Goal: Task Accomplishment & Management: Use online tool/utility

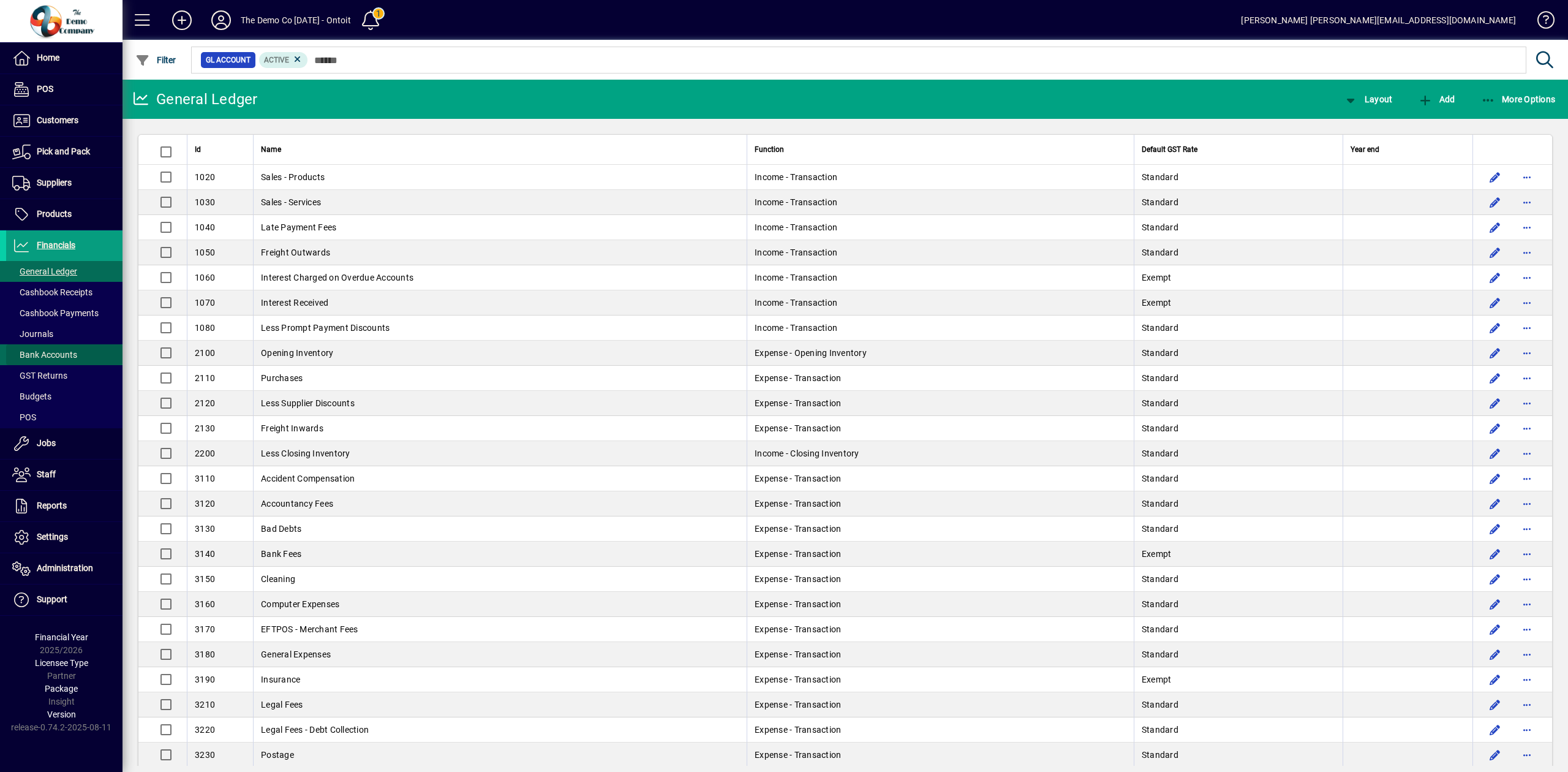
drag, startPoint x: 0, startPoint y: 0, endPoint x: 52, endPoint y: 354, distance: 357.8
click at [52, 354] on span "Bank Accounts" at bounding box center [45, 355] width 65 height 10
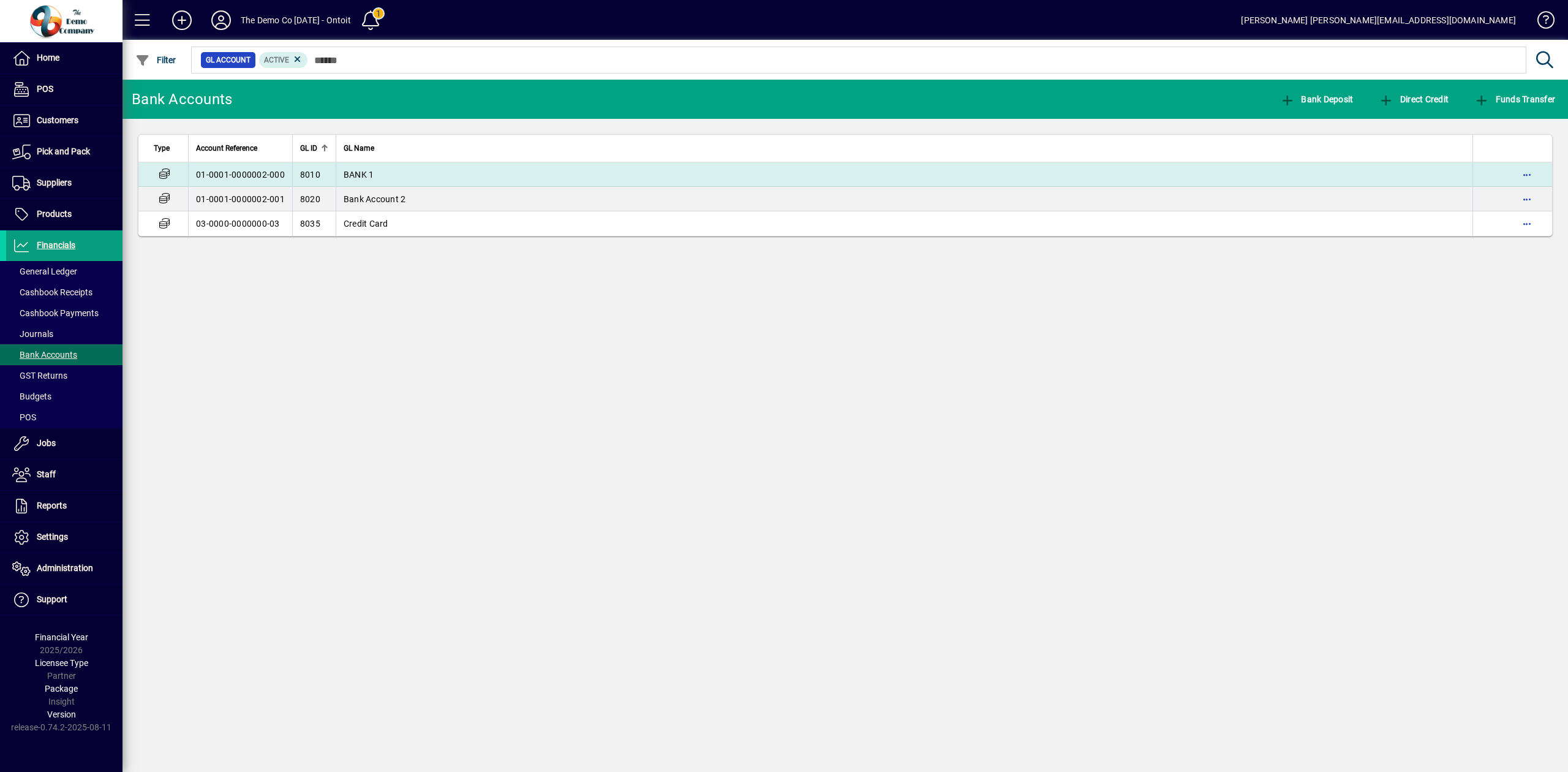
click at [796, 175] on td "BANK 1" at bounding box center [904, 175] width 1136 height 25
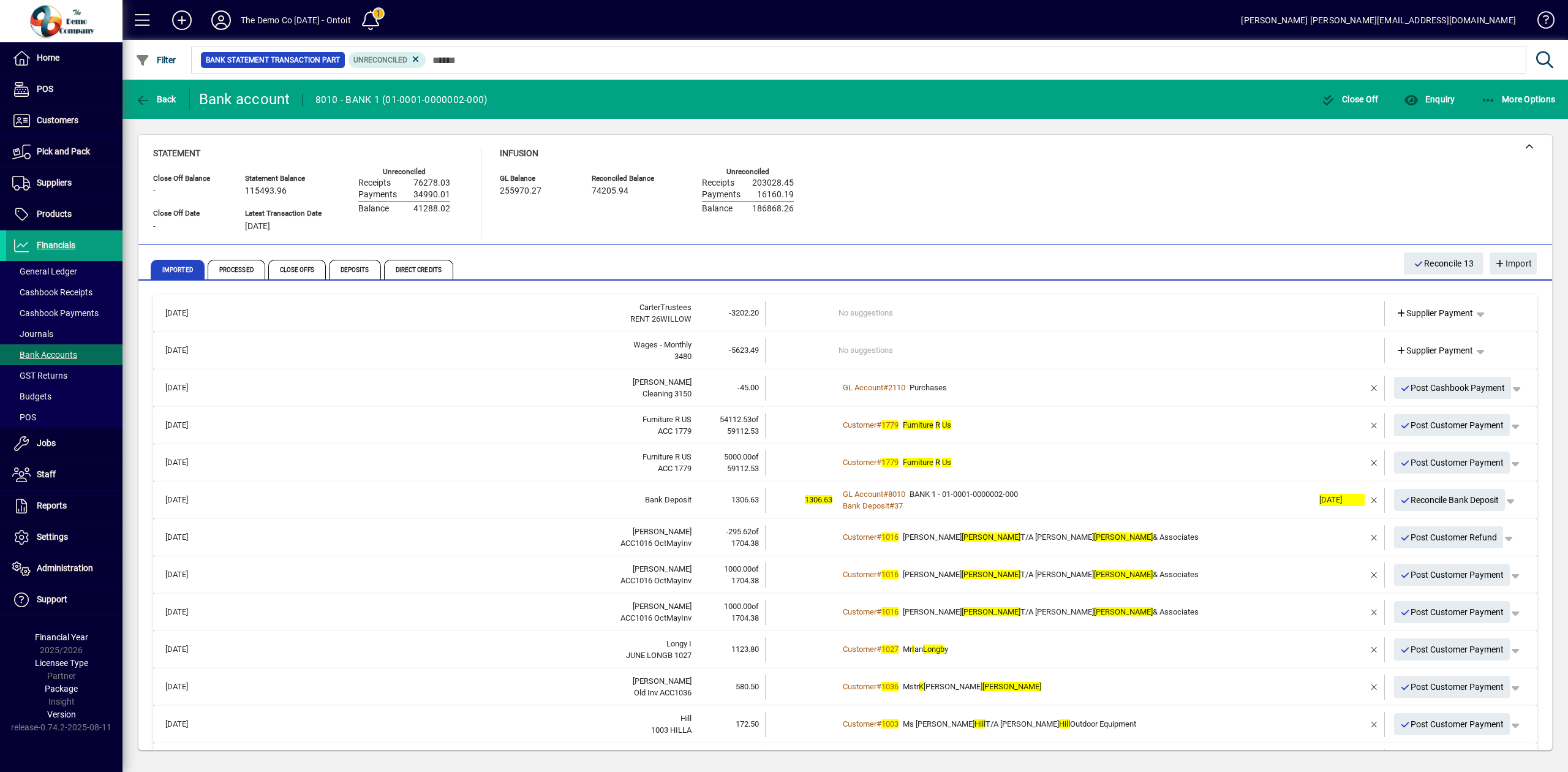
scroll to position [81, 0]
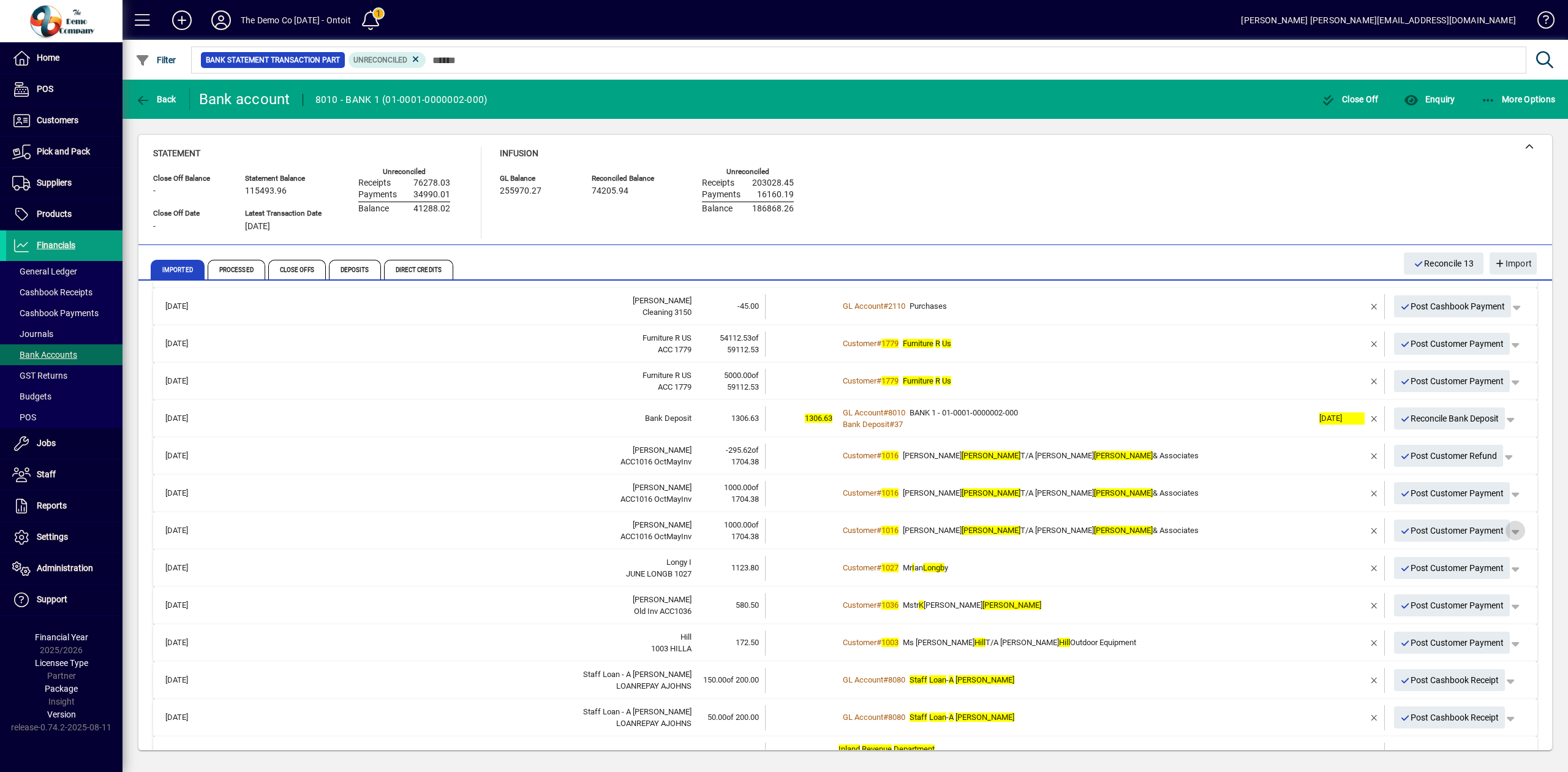
click at [1508, 525] on span "button" at bounding box center [1515, 531] width 30 height 30
click at [1453, 594] on span "Merge" at bounding box center [1438, 600] width 36 height 14
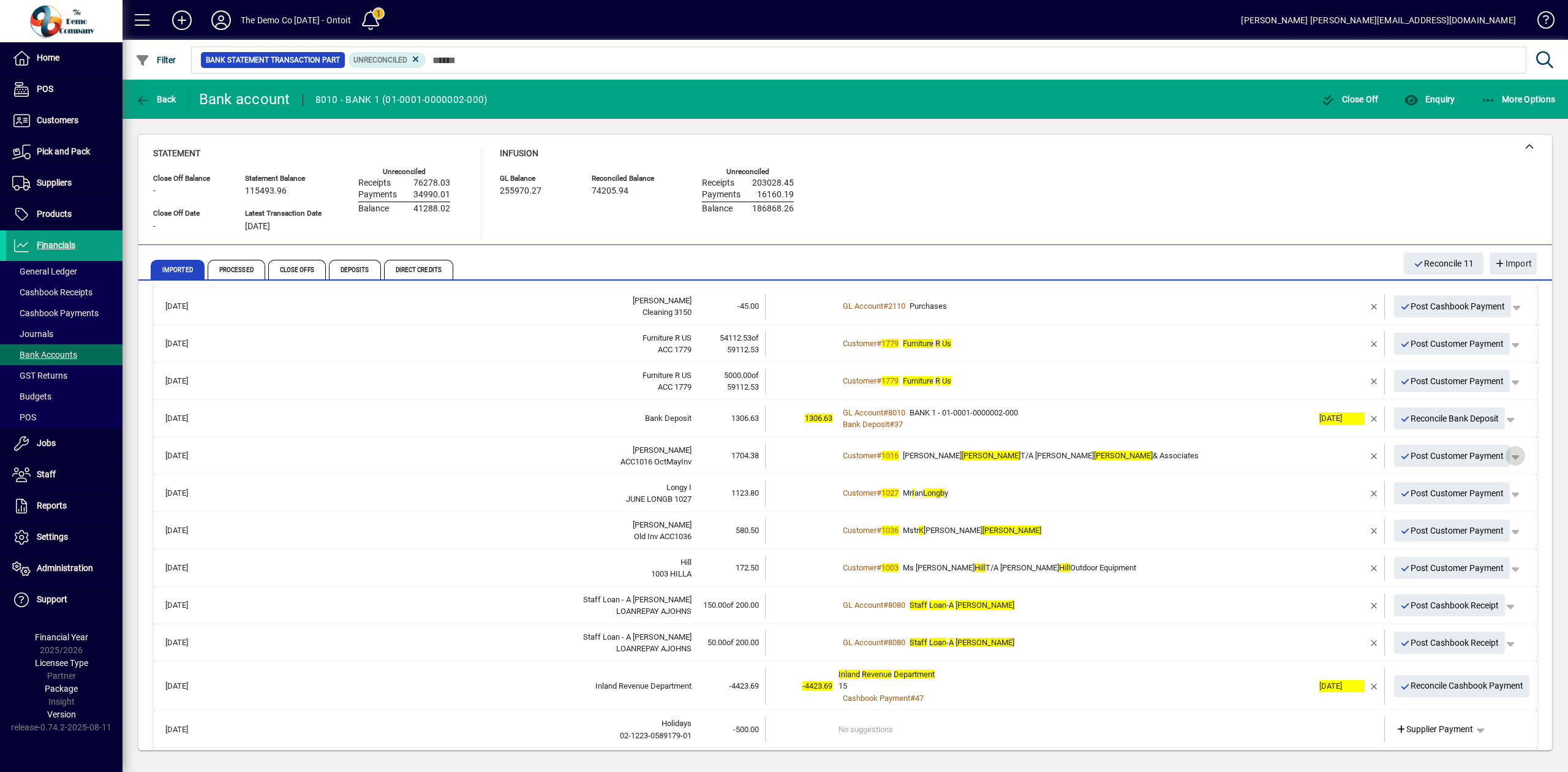
click at [1507, 452] on span "button" at bounding box center [1515, 455] width 30 height 30
click at [1463, 506] on span "button" at bounding box center [1465, 503] width 99 height 30
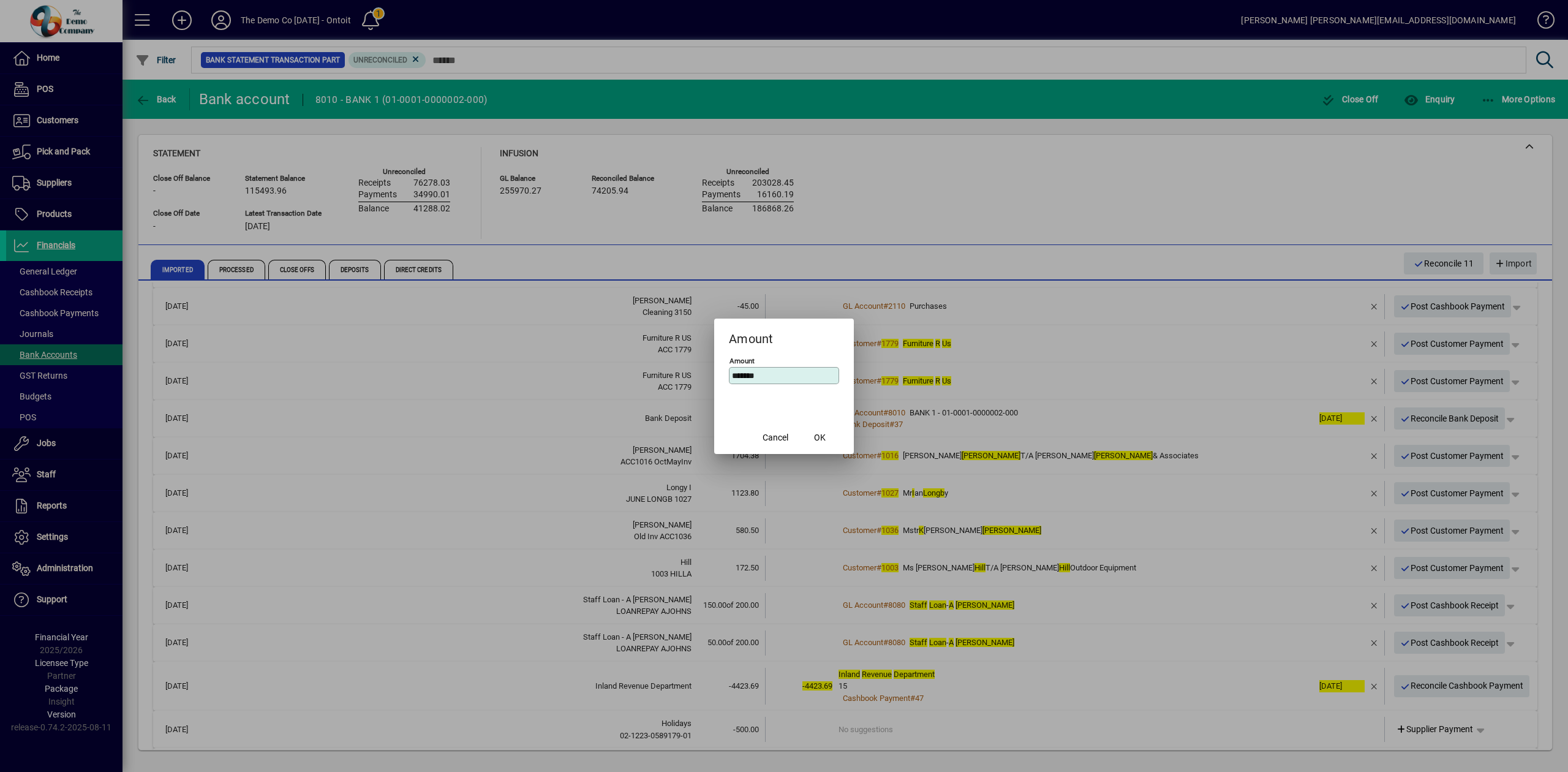
drag, startPoint x: 799, startPoint y: 374, endPoint x: 705, endPoint y: 365, distance: 94.4
click at [705, 365] on div "Amount Amount ******* Cancel OK" at bounding box center [784, 386] width 1568 height 772
type input "****"
click at [822, 433] on span "OK" at bounding box center [819, 437] width 12 height 13
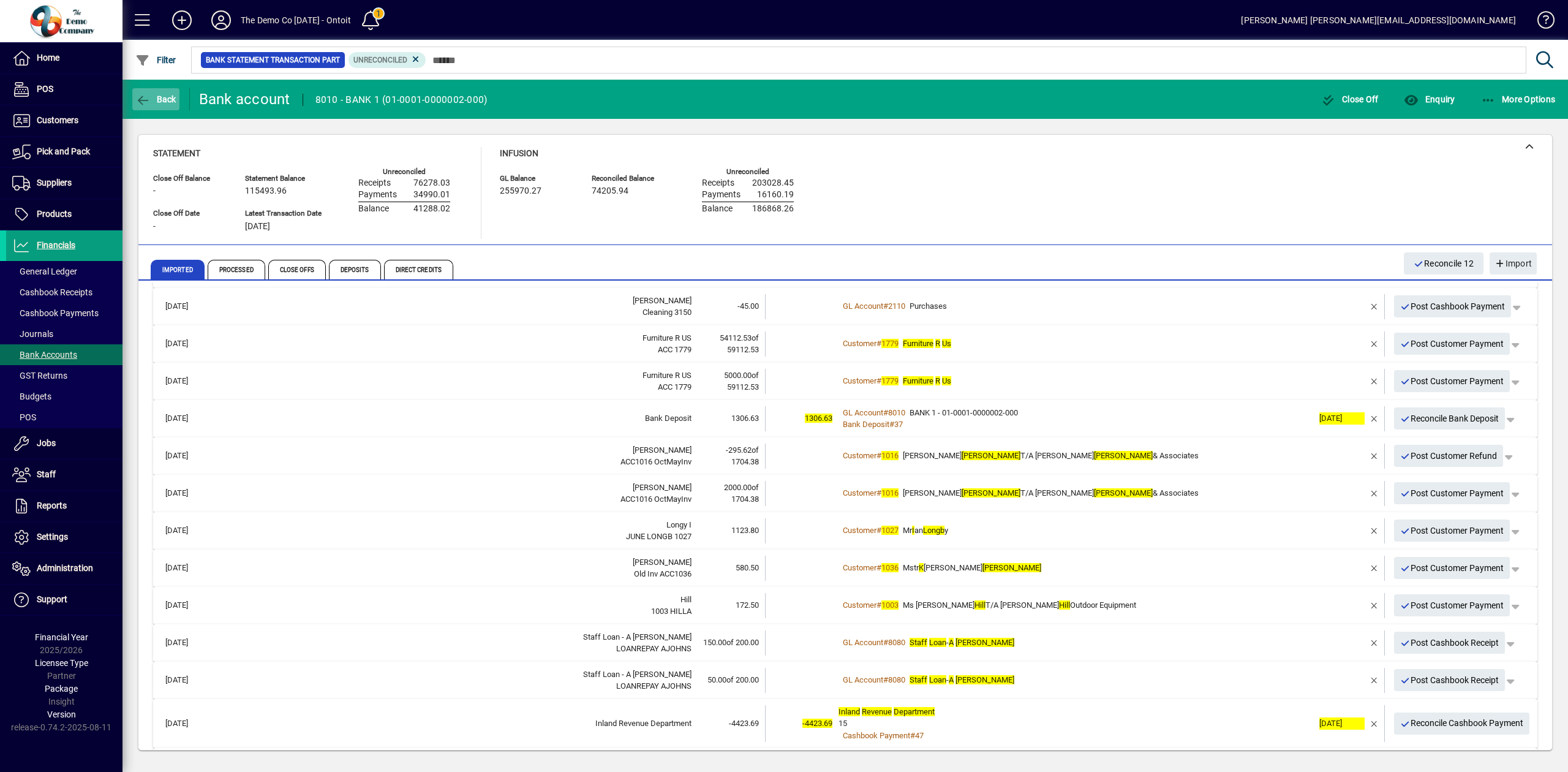
click at [170, 93] on span "button" at bounding box center [156, 99] width 47 height 30
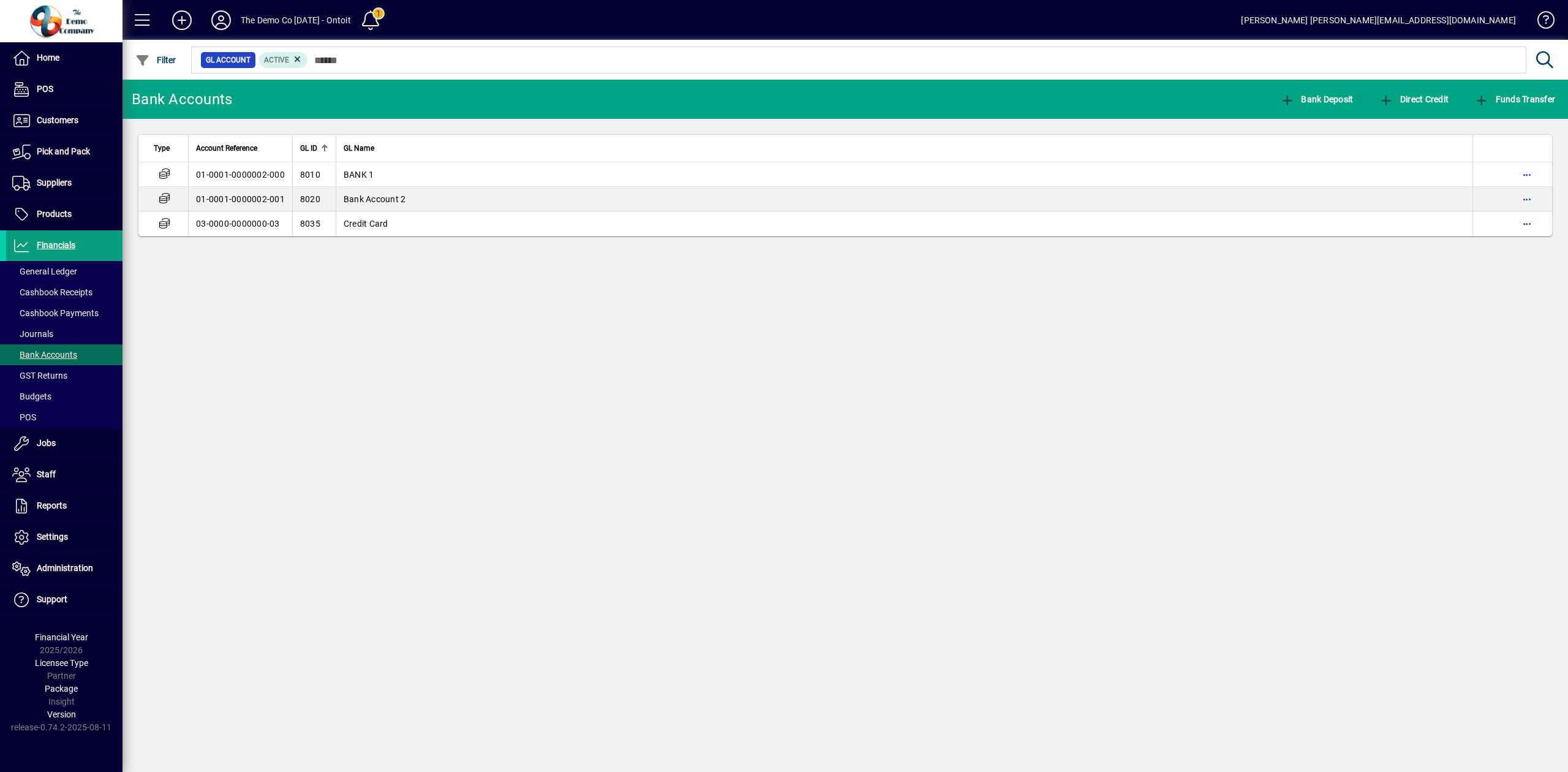
click at [963, 422] on div "Bank Accounts Bank Deposit Direct Credit Funds Transfer Type Account Reference …" at bounding box center [845, 426] width 1445 height 693
click at [36, 177] on span "Suppliers" at bounding box center [39, 183] width 66 height 14
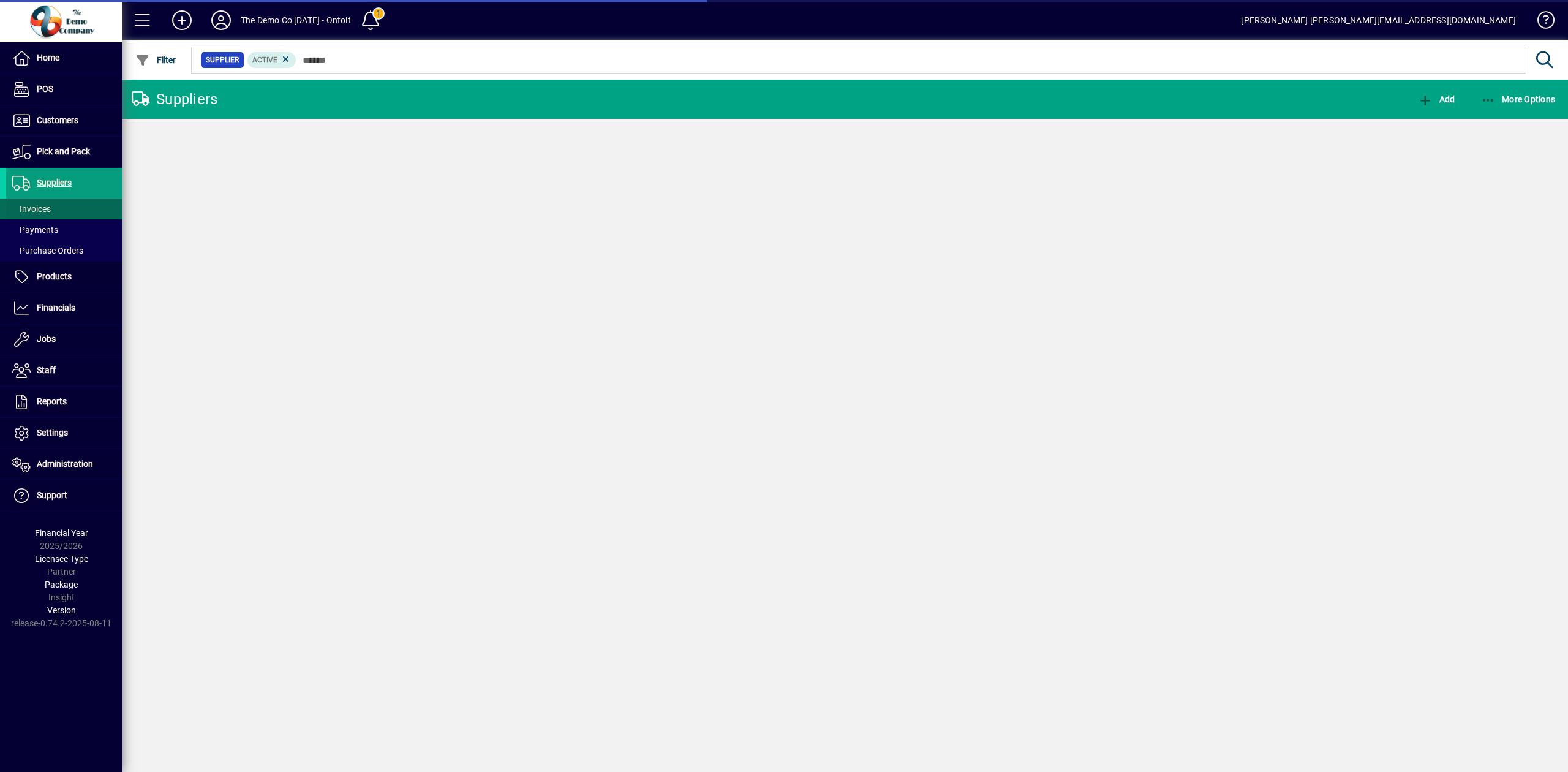
click at [47, 210] on span "Invoices" at bounding box center [32, 209] width 39 height 10
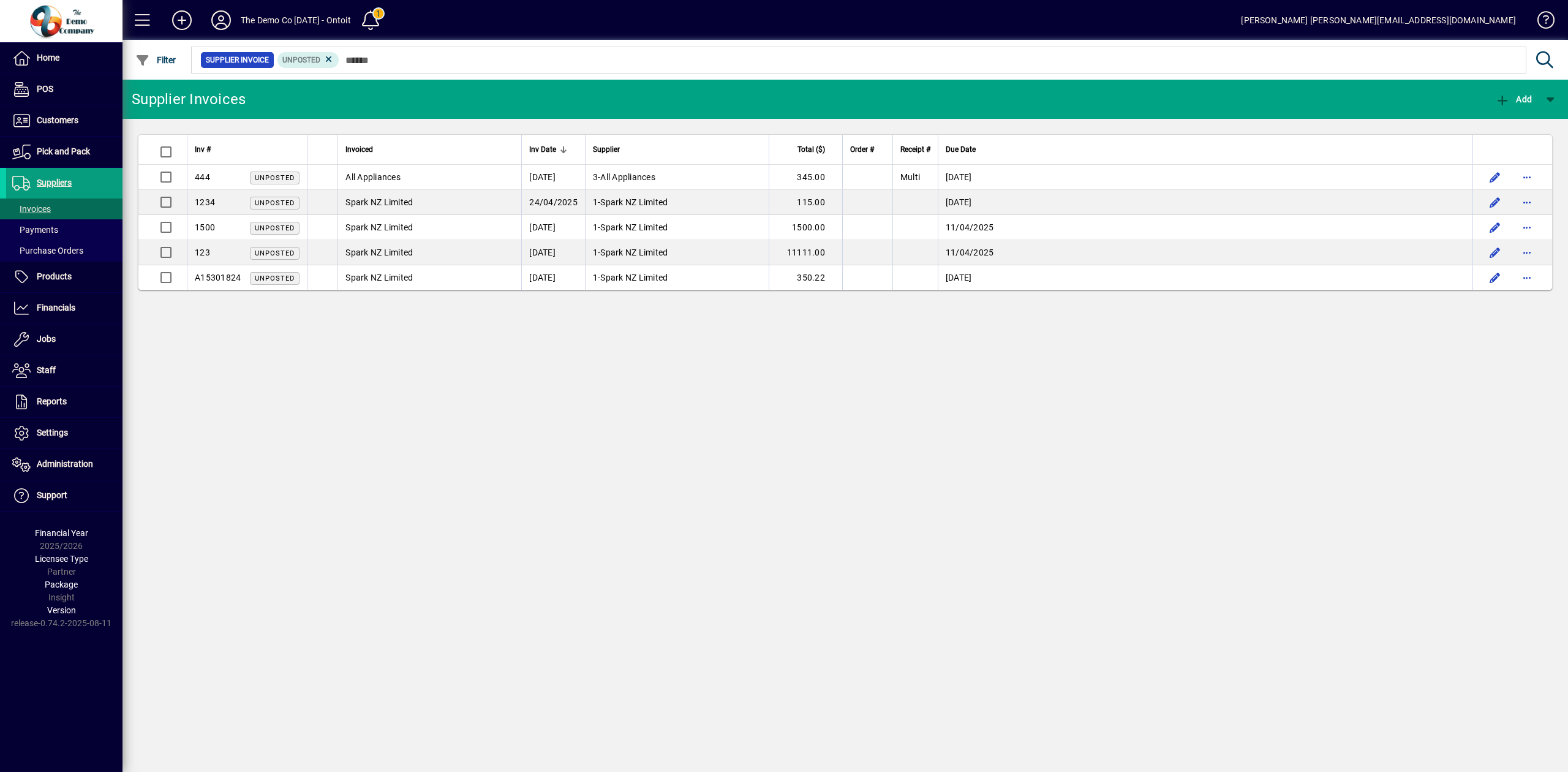
click at [328, 62] on icon at bounding box center [329, 59] width 11 height 11
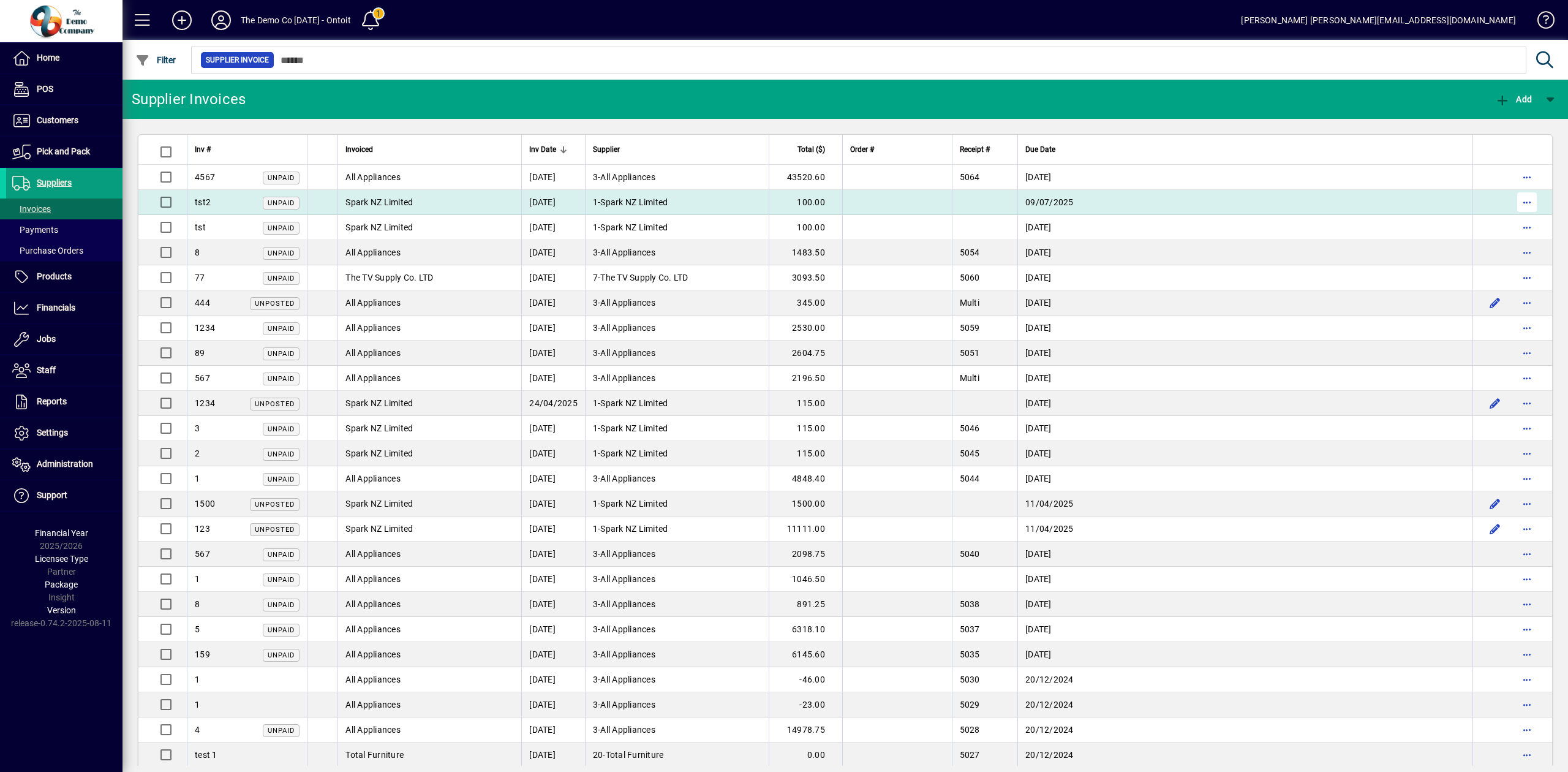
click at [1513, 200] on span "button" at bounding box center [1527, 202] width 30 height 30
